Goal: Task Accomplishment & Management: Complete application form

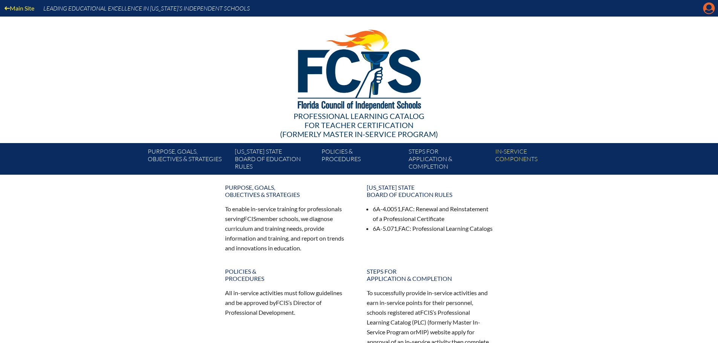
click at [708, 9] on icon "Manage account" at bounding box center [709, 8] width 12 height 12
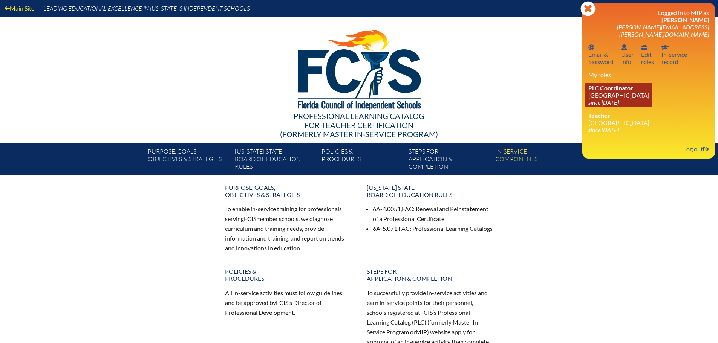
click at [625, 91] on link "PLC Coordinator Holy Trinity Episcopal Academy since 2019 Aug 29" at bounding box center [618, 95] width 67 height 24
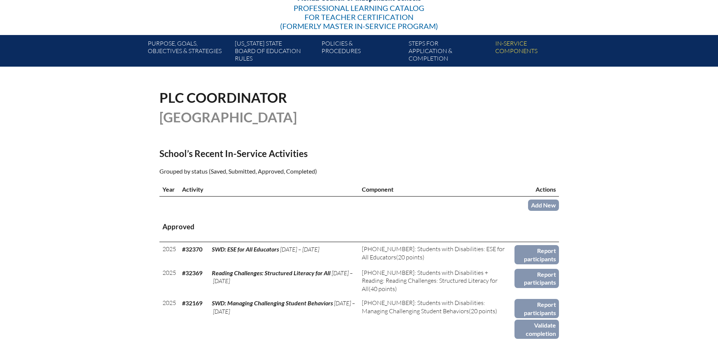
scroll to position [113, 0]
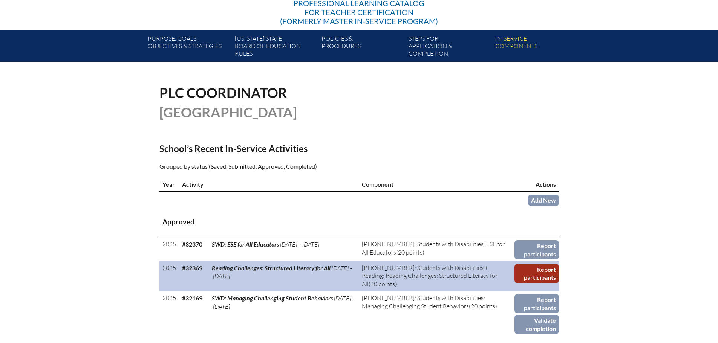
click at [540, 275] on link "Report participants" at bounding box center [536, 273] width 44 height 19
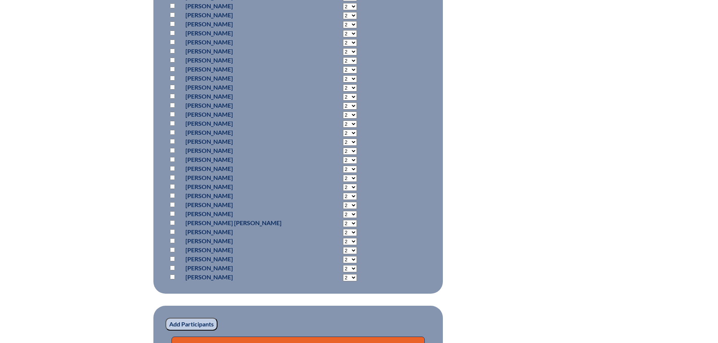
scroll to position [1429, 0]
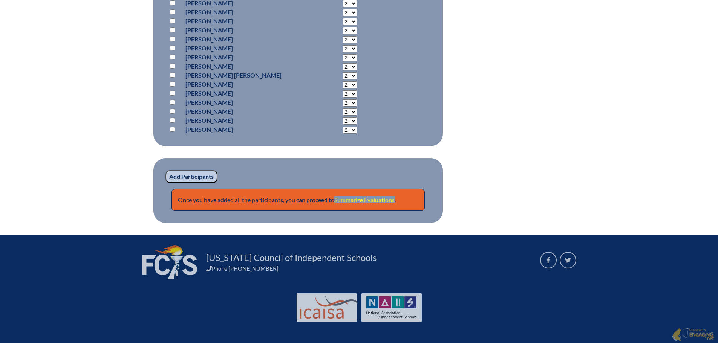
click at [378, 199] on link "Summarize Evaluations" at bounding box center [364, 199] width 60 height 7
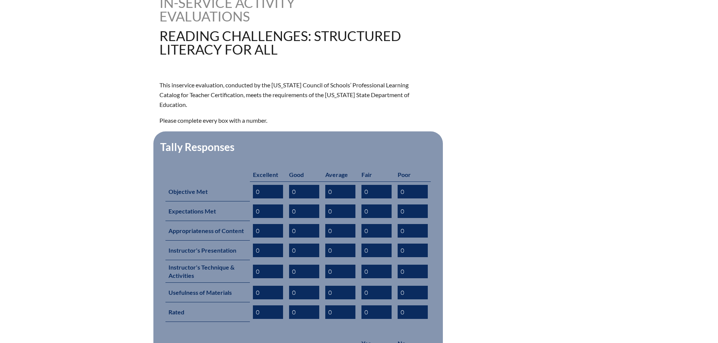
scroll to position [264, 0]
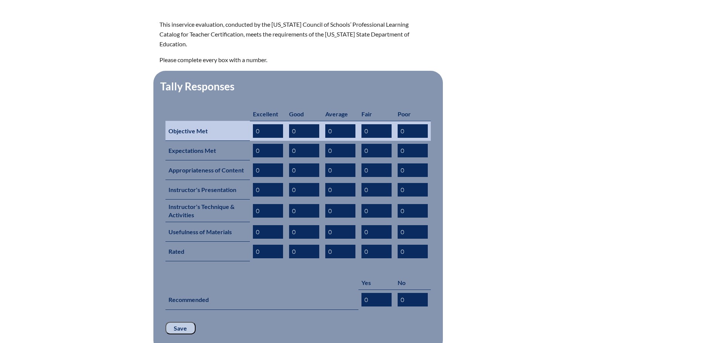
drag, startPoint x: 272, startPoint y: 119, endPoint x: 236, endPoint y: 120, distance: 35.4
click at [236, 121] on tr "Objective Met 0 0 0 0 0" at bounding box center [297, 131] width 265 height 20
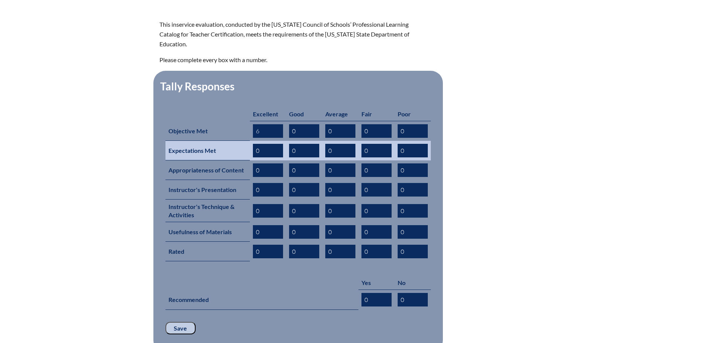
type input "6"
drag, startPoint x: 265, startPoint y: 135, endPoint x: 252, endPoint y: 137, distance: 13.4
click at [252, 141] on td "0" at bounding box center [268, 151] width 36 height 20
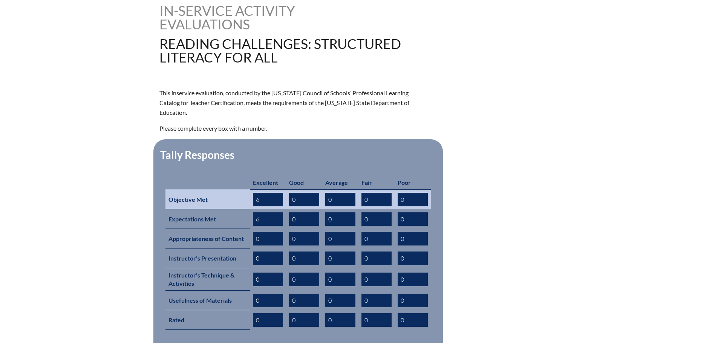
scroll to position [113, 0]
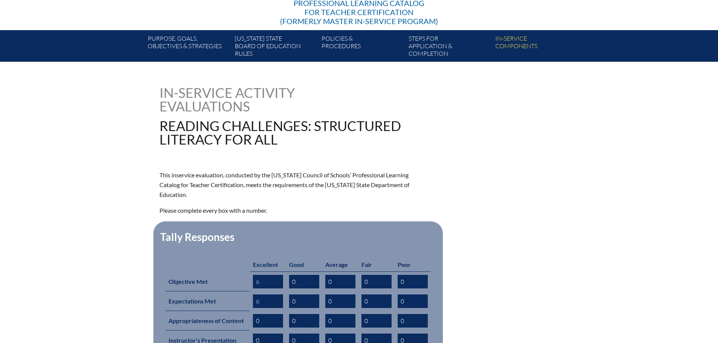
type input "6"
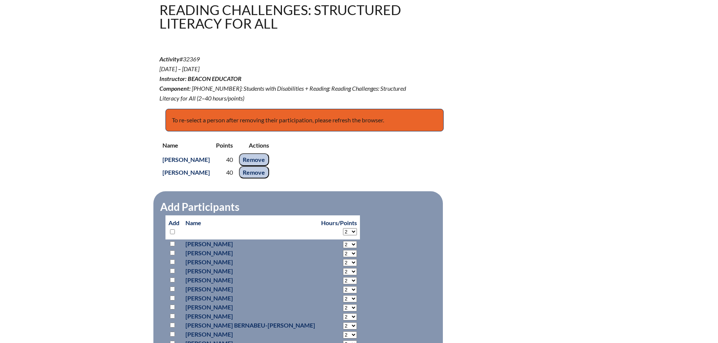
scroll to position [223, 0]
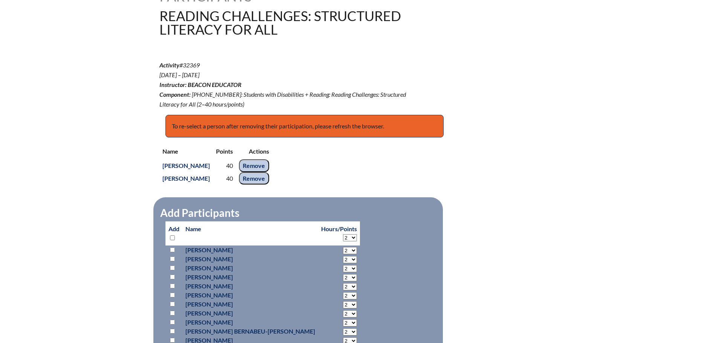
click at [263, 176] on input "Remove" at bounding box center [254, 178] width 30 height 13
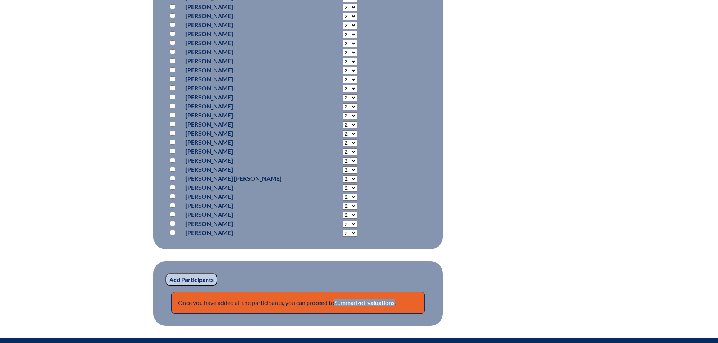
scroll to position [1416, 0]
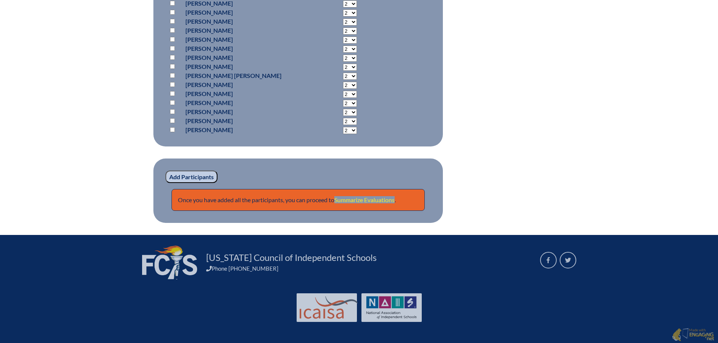
click at [361, 197] on link "Summarize Evaluations" at bounding box center [364, 199] width 60 height 7
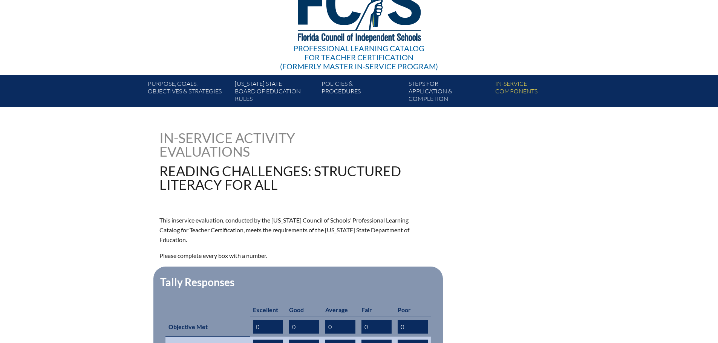
scroll to position [188, 0]
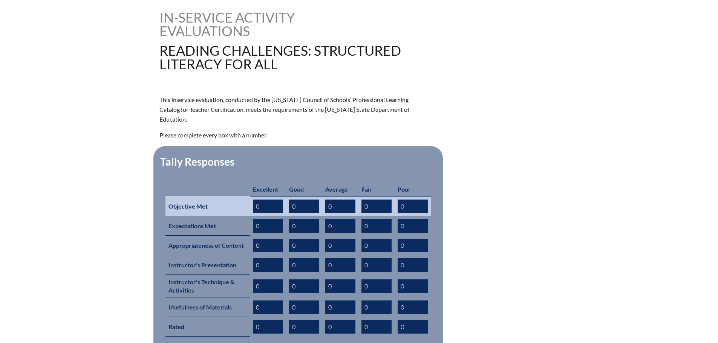
drag, startPoint x: 266, startPoint y: 196, endPoint x: 234, endPoint y: 195, distance: 32.4
click at [234, 196] on tr "Objective Met 0 0 0 0 0" at bounding box center [297, 206] width 265 height 20
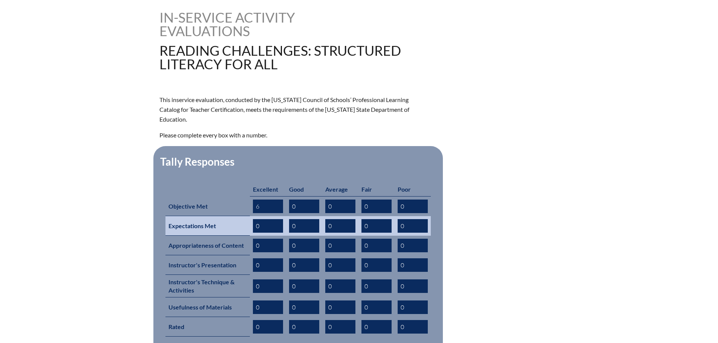
type input "6"
drag, startPoint x: 263, startPoint y: 216, endPoint x: 242, endPoint y: 216, distance: 20.7
click at [242, 216] on tr "Expectations Met 0 0 0 0 0" at bounding box center [297, 226] width 265 height 20
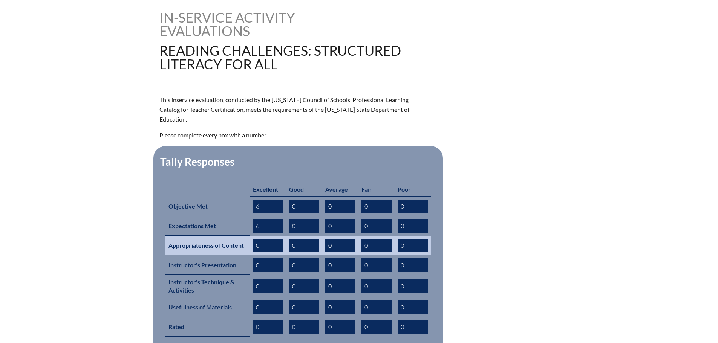
type input "6"
drag, startPoint x: 262, startPoint y: 230, endPoint x: 251, endPoint y: 231, distance: 10.6
click at [251, 236] on td "0" at bounding box center [268, 246] width 36 height 20
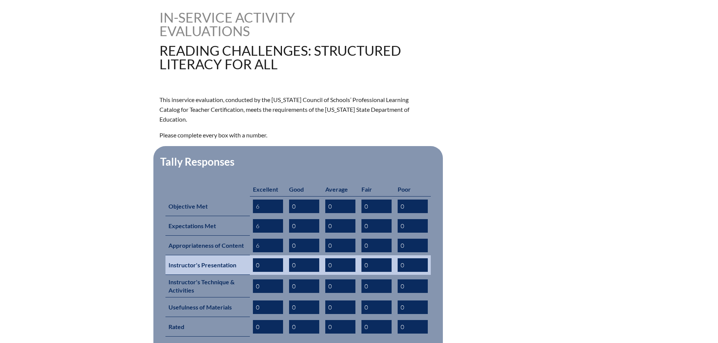
type input "6"
drag, startPoint x: 248, startPoint y: 252, endPoint x: 239, endPoint y: 252, distance: 9.1
click at [239, 255] on tr "Instructor's Presentation 0 0 0 0 0" at bounding box center [297, 265] width 265 height 20
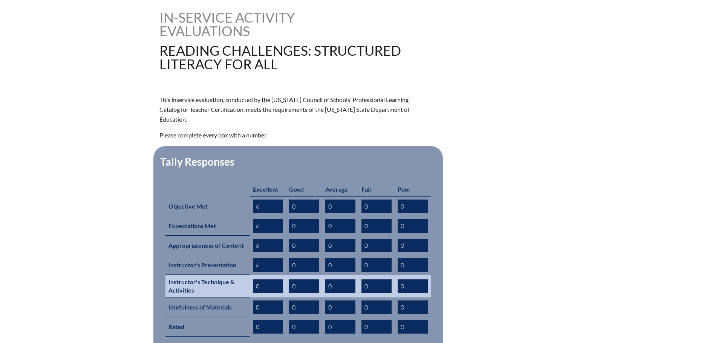
type input "6"
drag, startPoint x: 260, startPoint y: 270, endPoint x: 248, endPoint y: 271, distance: 12.4
click at [248, 275] on tr "Instructor's Technique & Activities 0 0 0 0 0" at bounding box center [297, 286] width 265 height 23
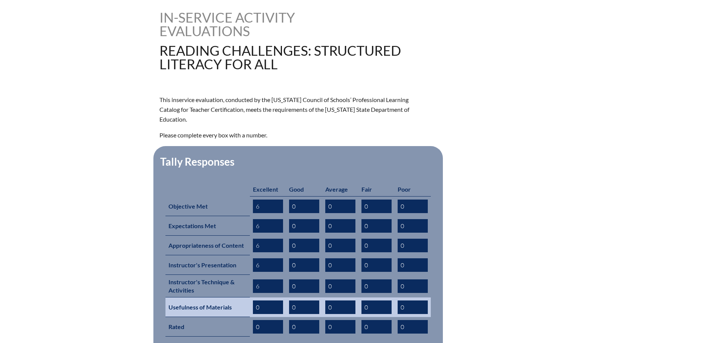
type input "6"
drag, startPoint x: 260, startPoint y: 290, endPoint x: 250, endPoint y: 290, distance: 9.8
click at [250, 298] on td "0" at bounding box center [268, 308] width 36 height 20
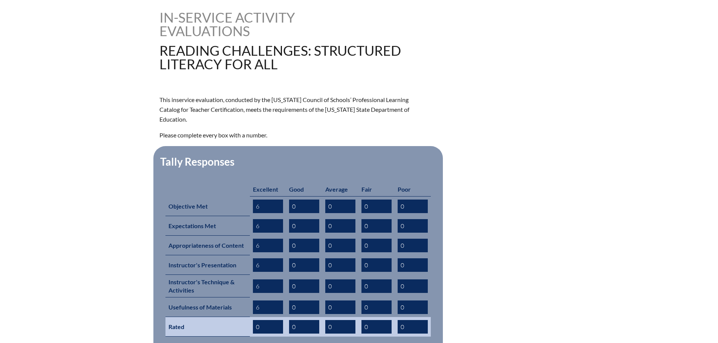
type input "6"
drag, startPoint x: 260, startPoint y: 313, endPoint x: 248, endPoint y: 313, distance: 11.7
click at [248, 317] on tr "Rated 0 0 0 0 0" at bounding box center [297, 327] width 265 height 20
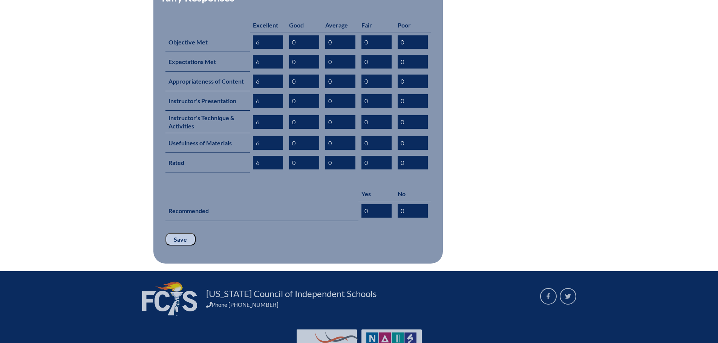
scroll to position [376, 0]
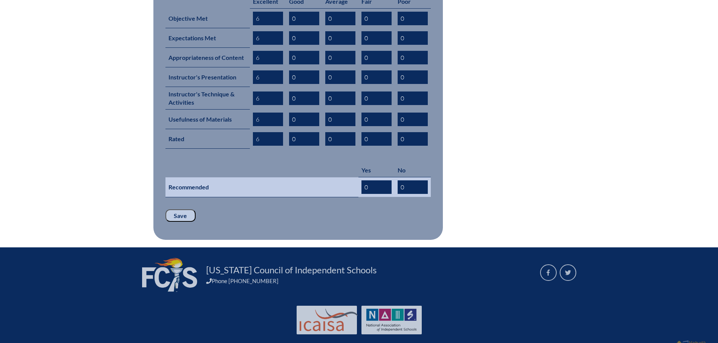
type input "6"
drag, startPoint x: 362, startPoint y: 175, endPoint x: 353, endPoint y: 176, distance: 9.1
click at [353, 177] on tr "Recommended 0 0" at bounding box center [297, 187] width 265 height 20
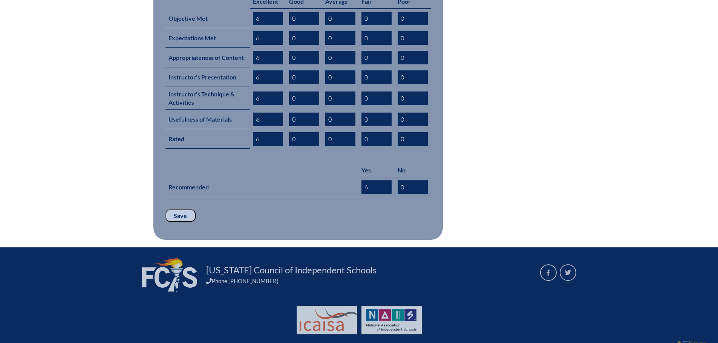
type input "6"
click at [173, 209] on input "Save" at bounding box center [180, 215] width 30 height 13
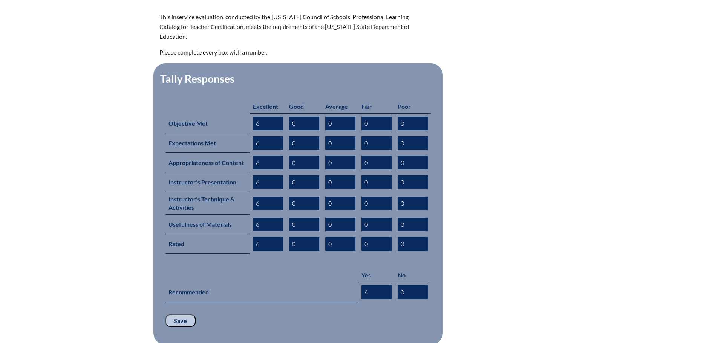
scroll to position [402, 0]
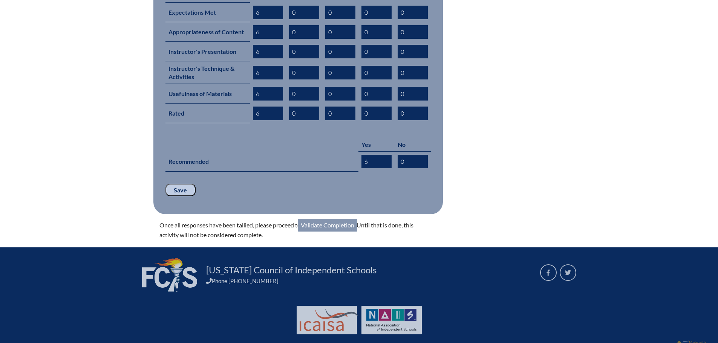
click at [344, 219] on link "Validate Completion" at bounding box center [328, 225] width 60 height 13
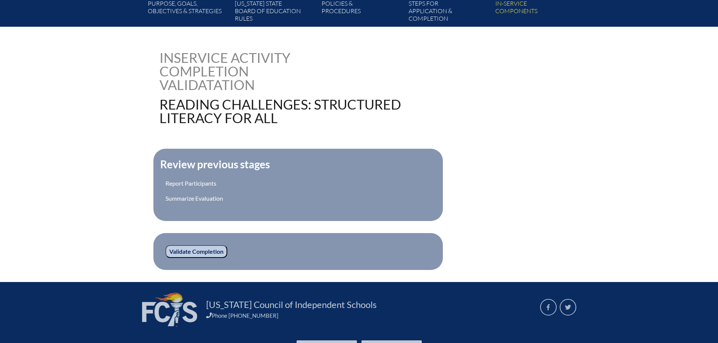
scroll to position [151, 0]
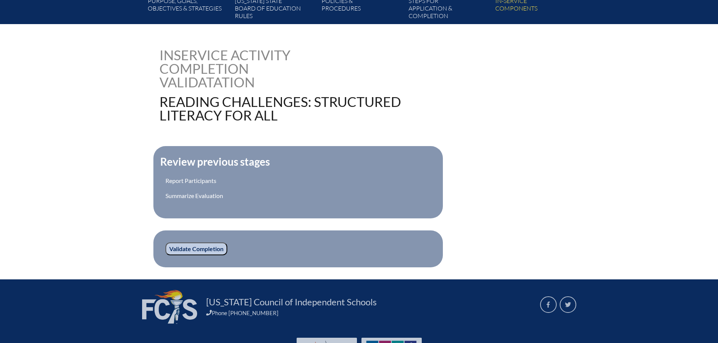
click at [193, 247] on input "Validate Completion" at bounding box center [196, 249] width 62 height 13
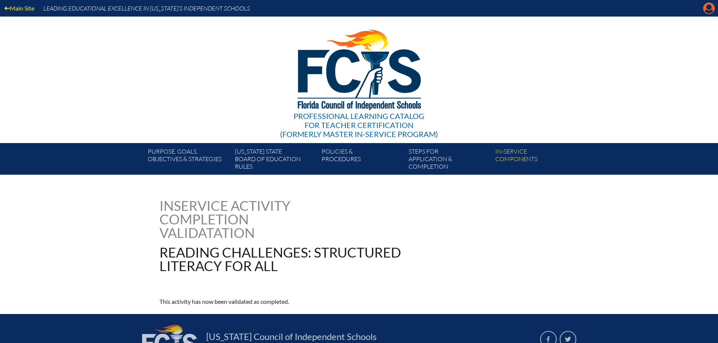
click at [706, 7] on icon "Manage account" at bounding box center [709, 8] width 12 height 12
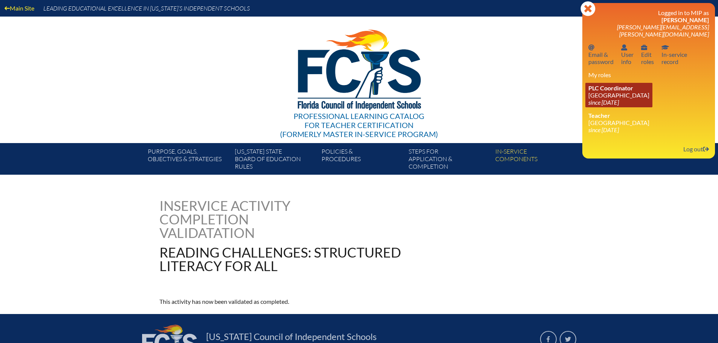
click at [626, 86] on link "PLC Coordinator [DEMOGRAPHIC_DATA][GEOGRAPHIC_DATA] since [DATE]" at bounding box center [618, 95] width 67 height 24
click at [625, 90] on link "PLC Coordinator [DEMOGRAPHIC_DATA][GEOGRAPHIC_DATA] since [DATE]" at bounding box center [618, 95] width 67 height 24
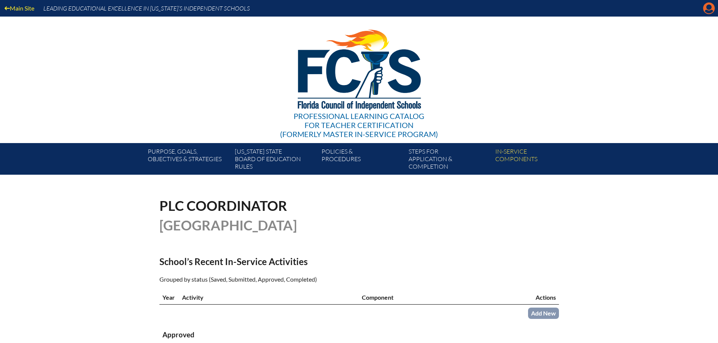
click at [705, 11] on icon "Manage account" at bounding box center [709, 8] width 12 height 12
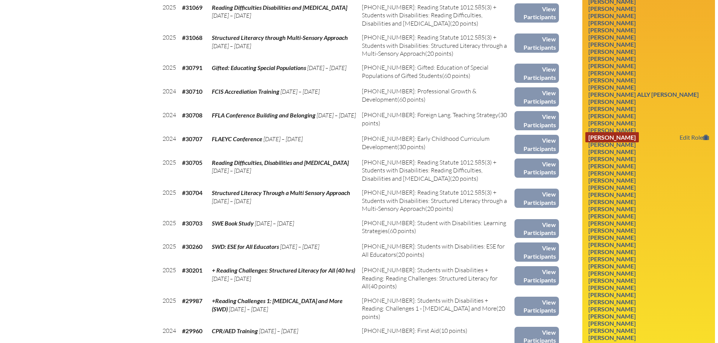
scroll to position [716, 0]
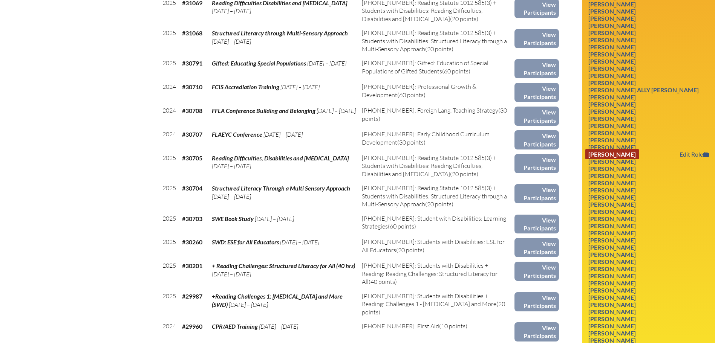
click at [619, 156] on link "[PERSON_NAME]" at bounding box center [612, 154] width 54 height 10
